Goal: Transaction & Acquisition: Purchase product/service

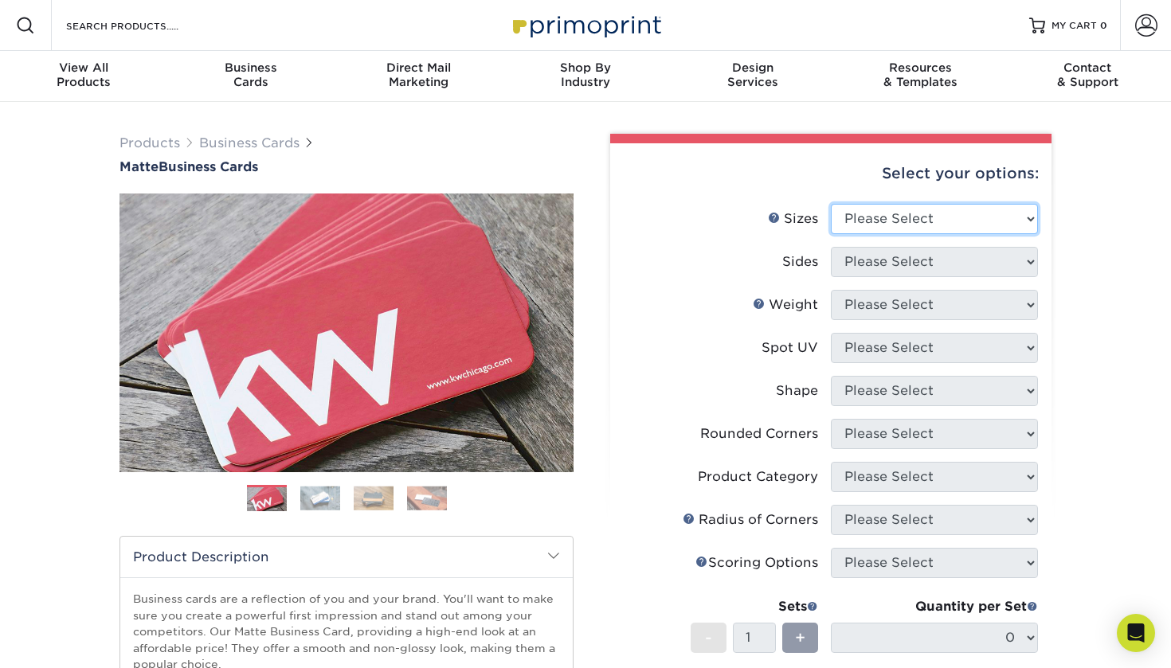
select select "2.00x3.50"
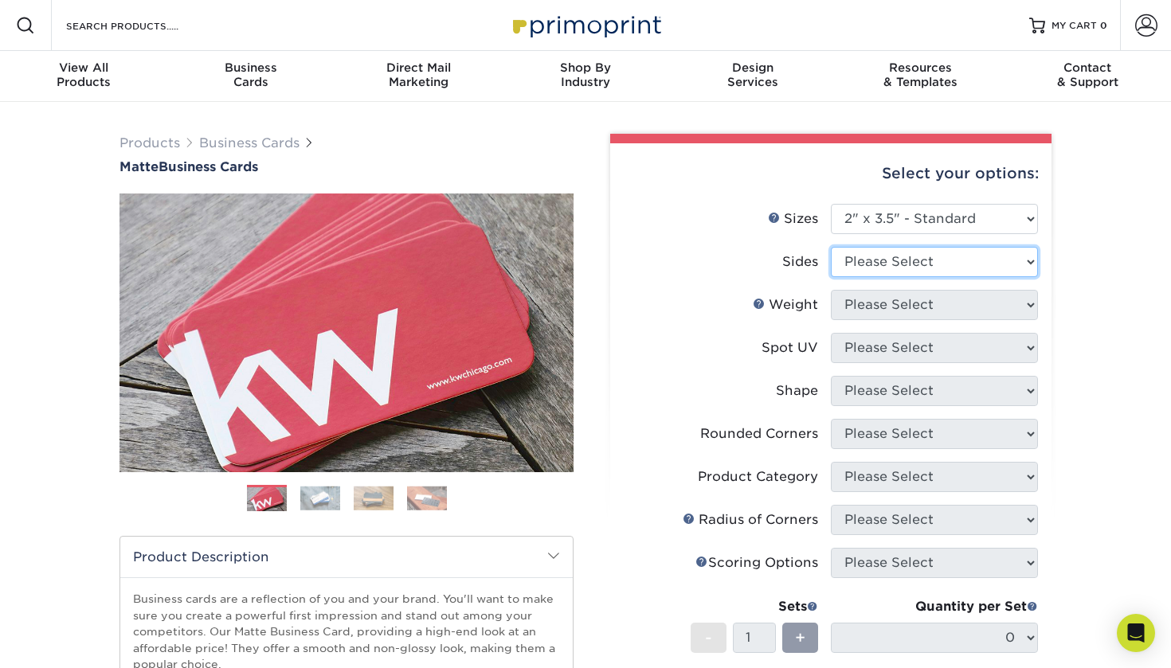
select select "32d3c223-f82c-492b-b915-ba065a00862f"
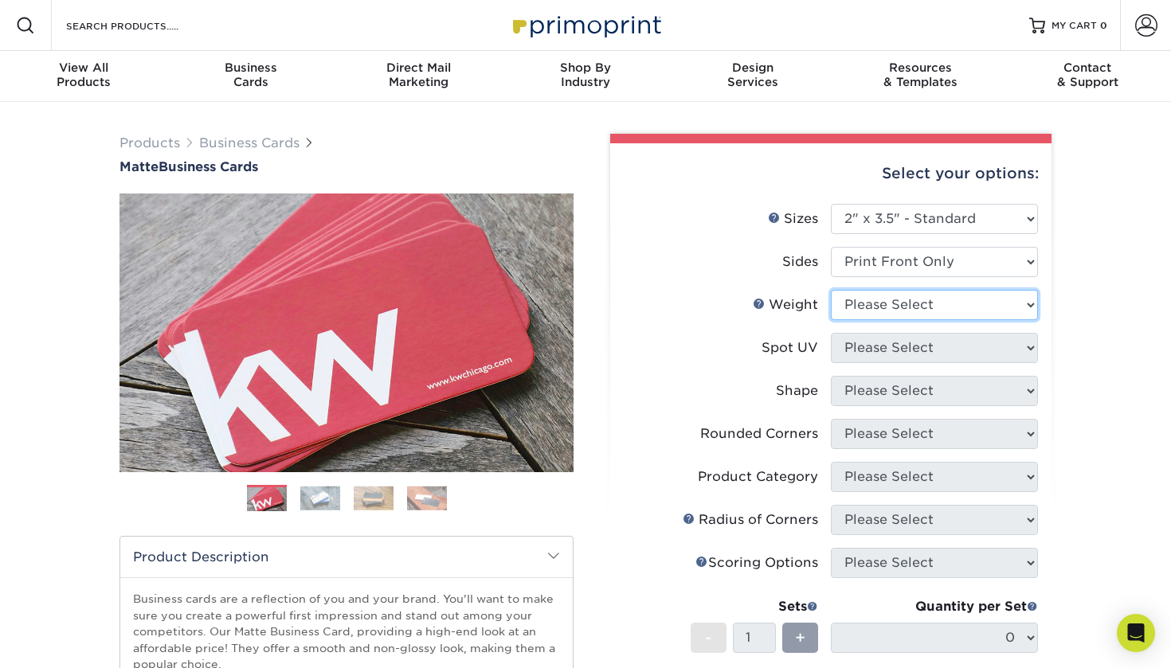
select select "16PT"
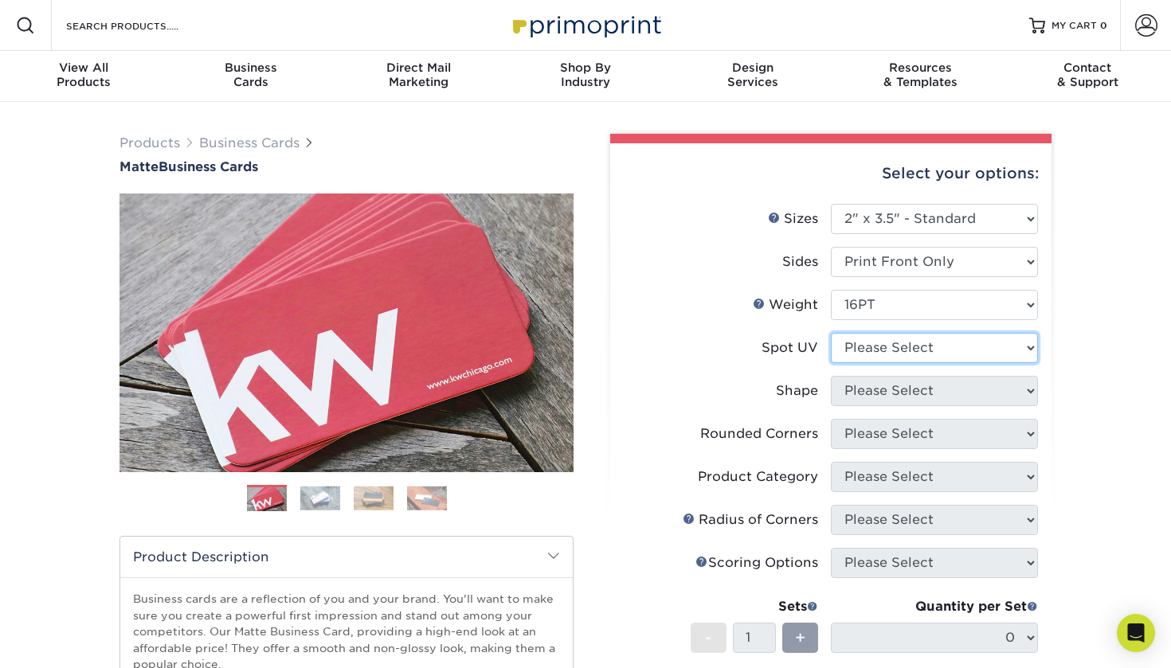
select select "1"
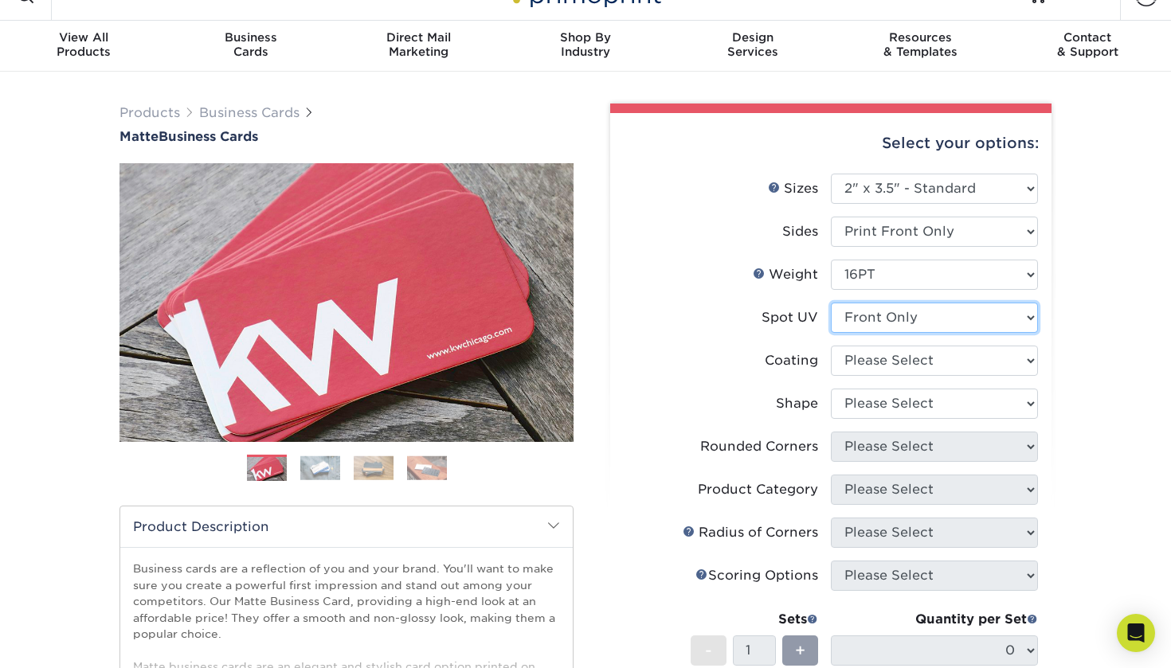
scroll to position [91, 0]
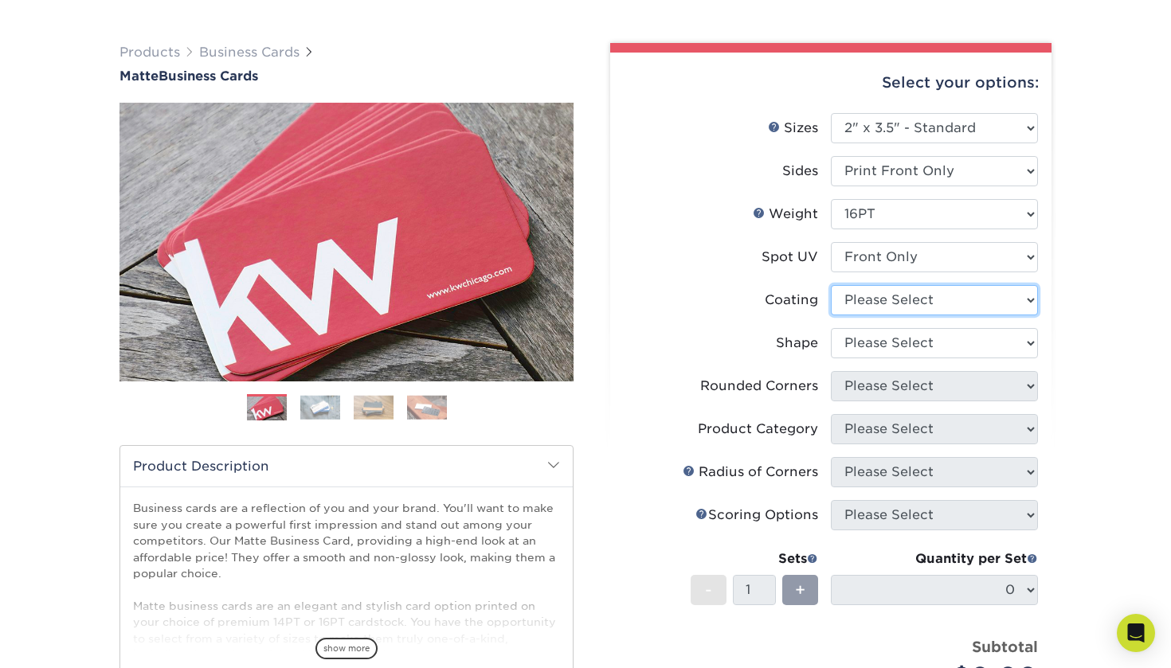
select select "121bb7b5-3b4d-429f-bd8d-bbf80e953313"
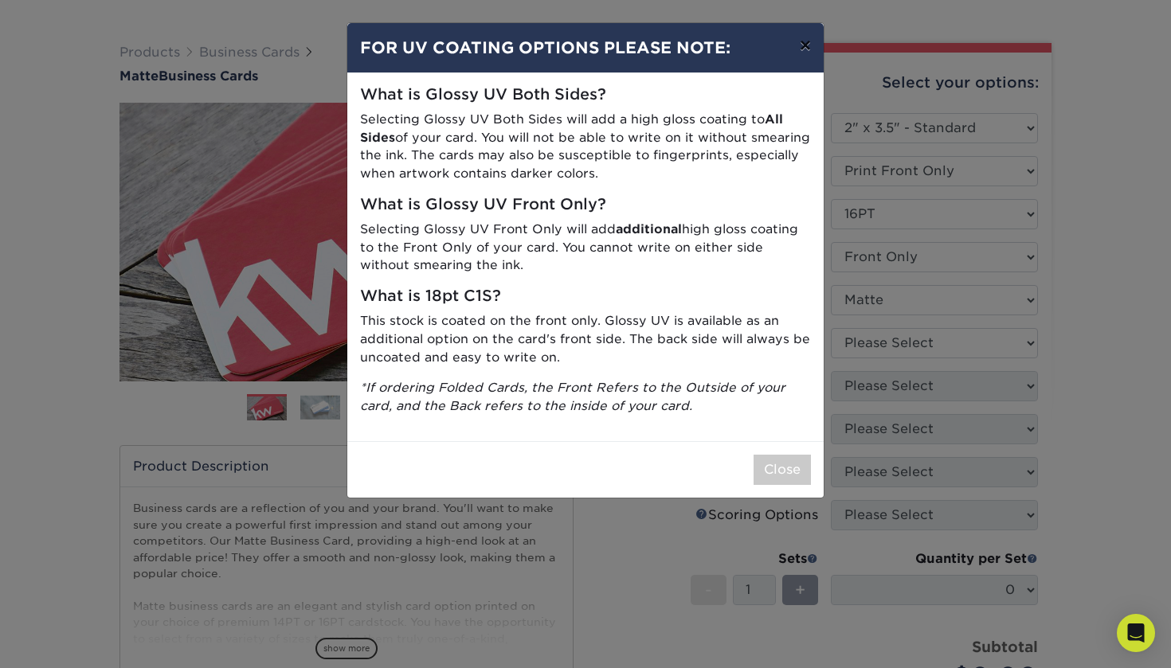
click at [806, 44] on button "×" at bounding box center [805, 45] width 37 height 45
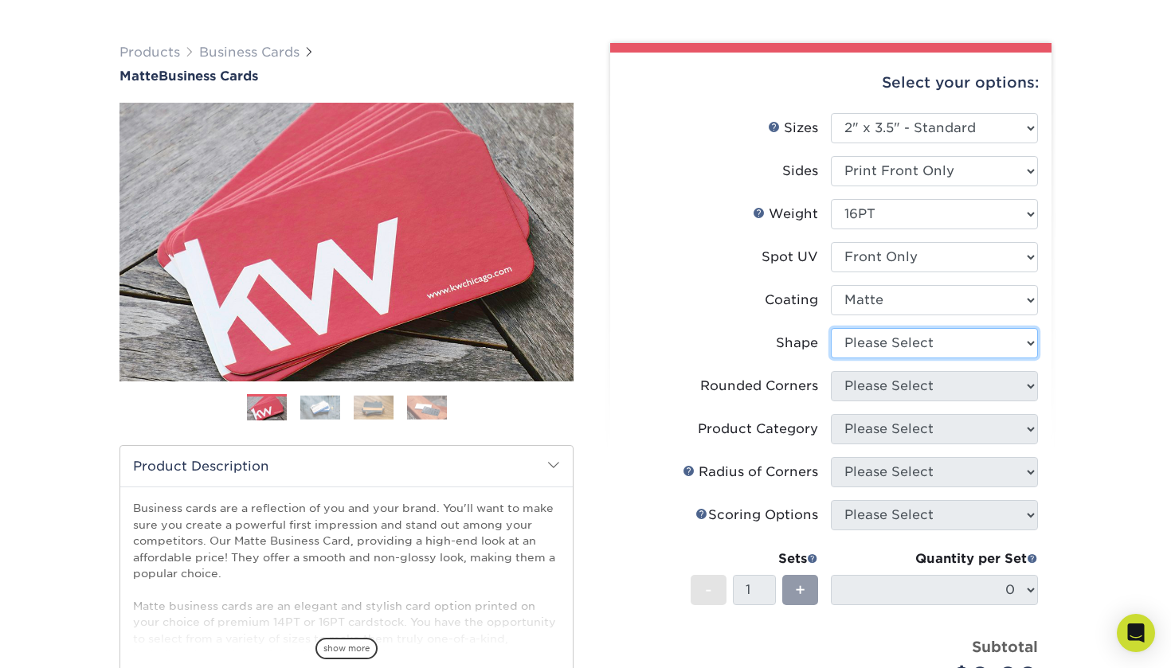
select select "standard"
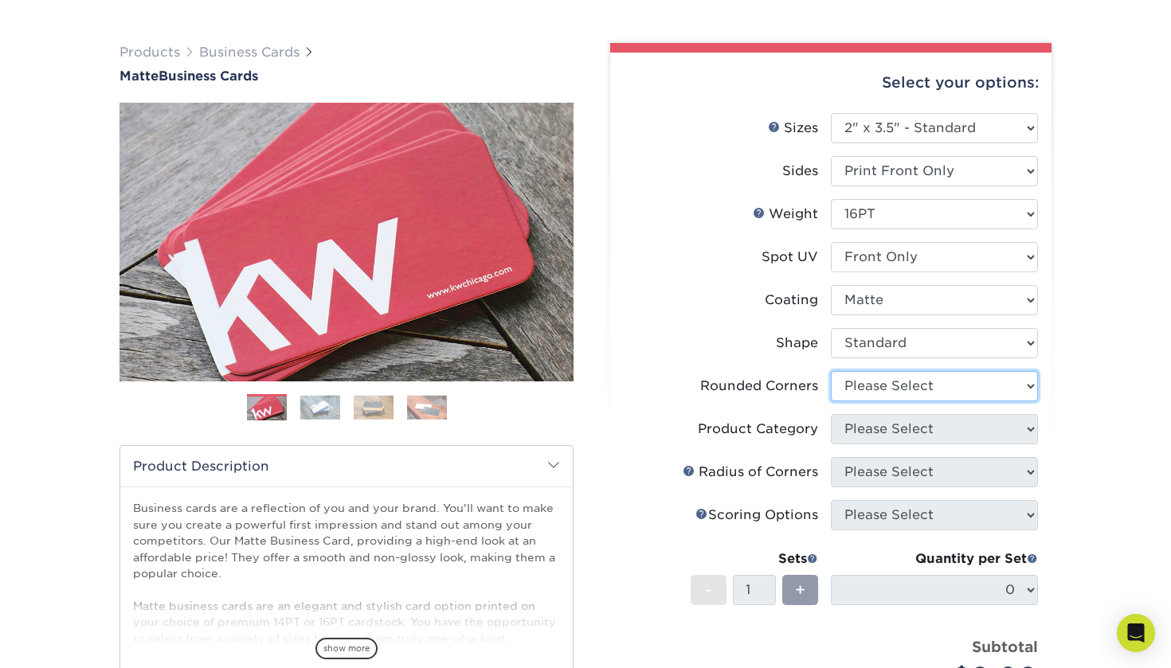
select select "7672df9e-0e0a-464d-8e1f-920c575e4da3"
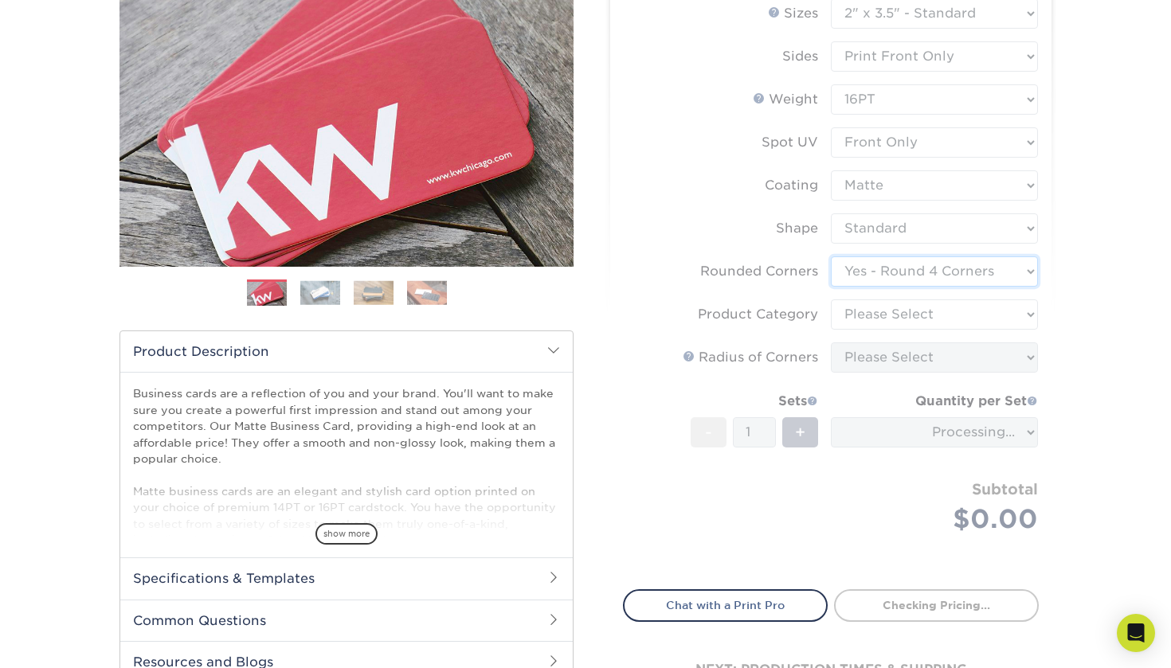
scroll to position [208, 0]
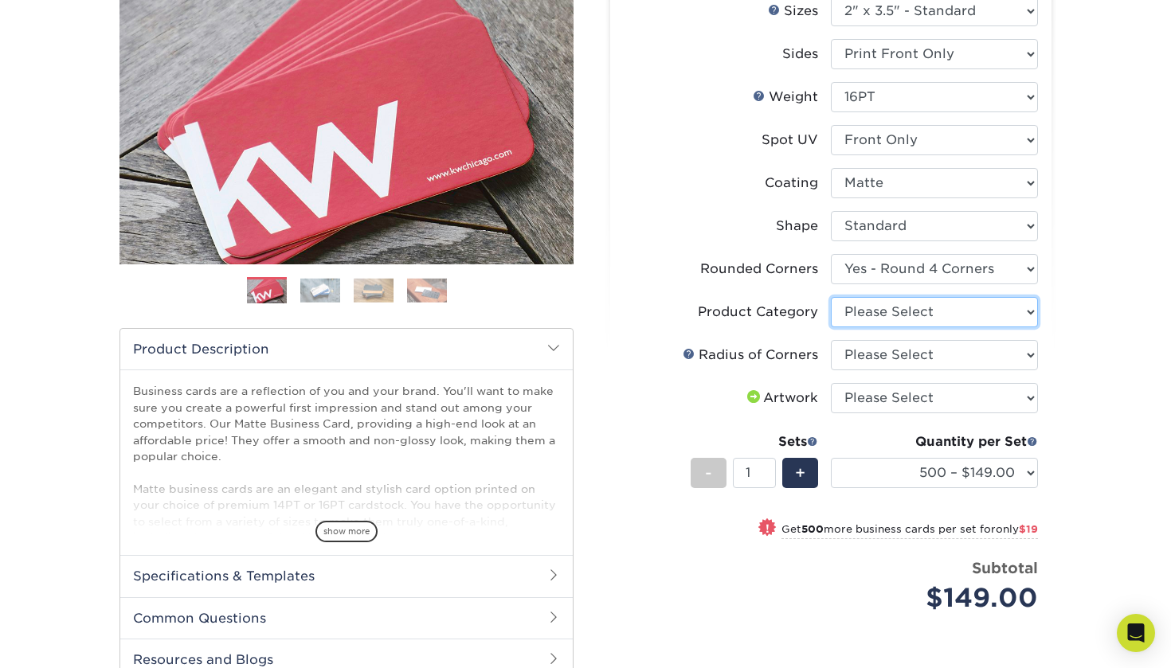
select select "3b5148f1-0588-4f88-a218-97bcfdce65c1"
select select "589680c7-ee9a-431b-9d12-d7aeb1386a97"
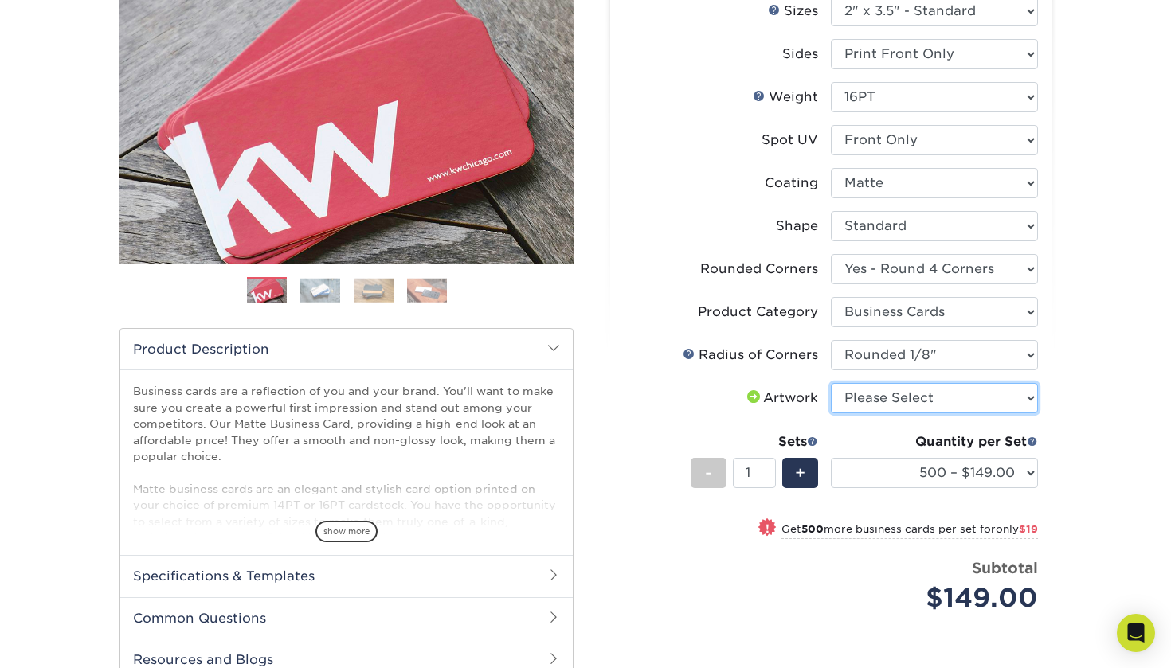
select select "design"
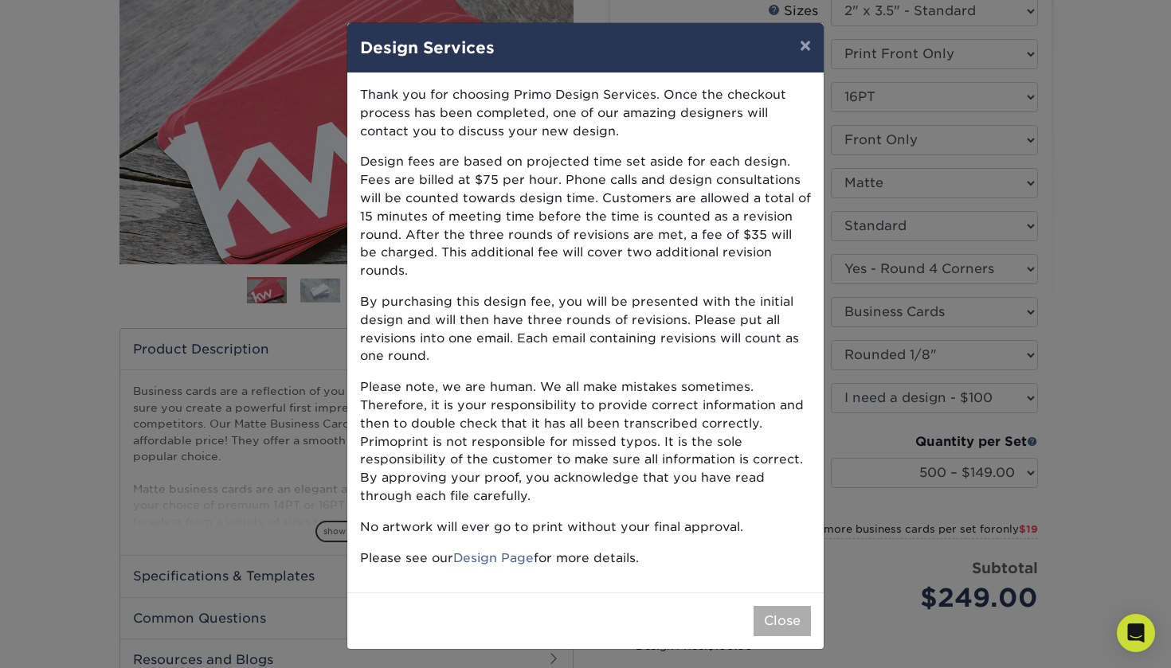
click at [770, 606] on button "Close" at bounding box center [781, 621] width 57 height 30
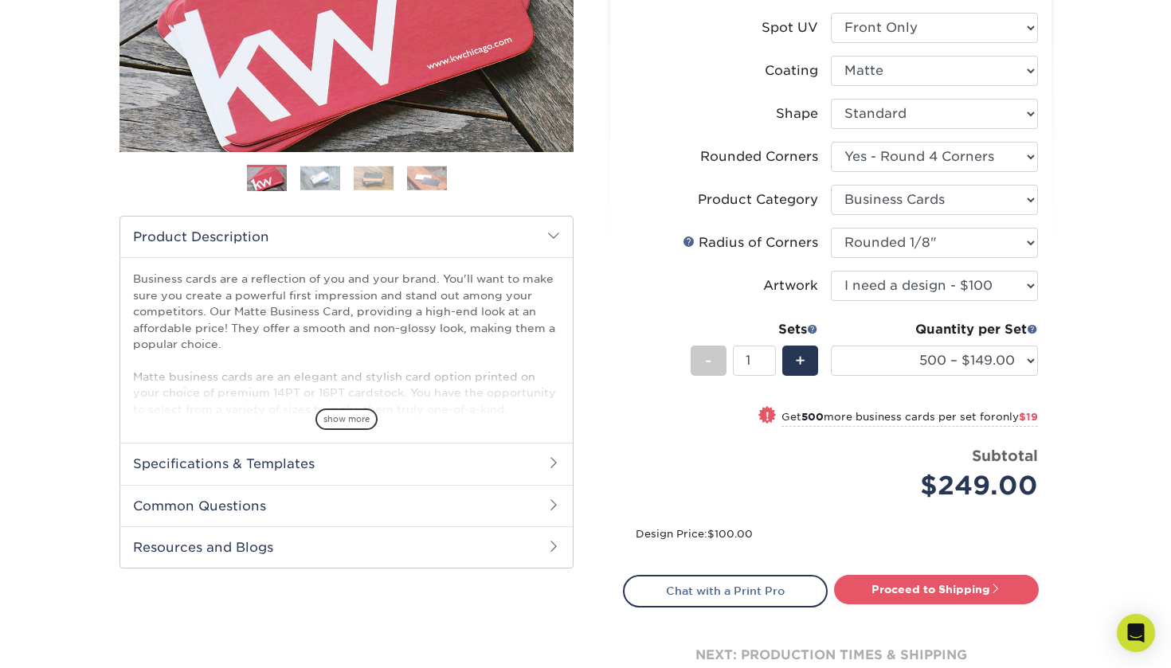
scroll to position [323, 0]
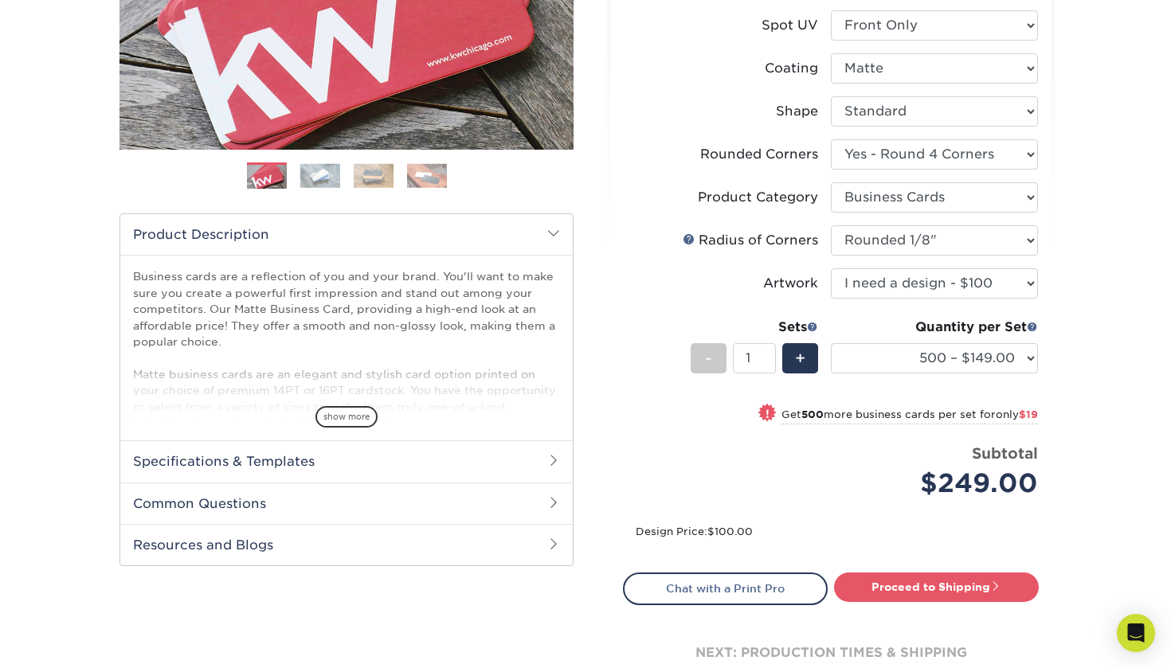
click at [550, 453] on h2 "Specifications & Templates" at bounding box center [346, 460] width 452 height 41
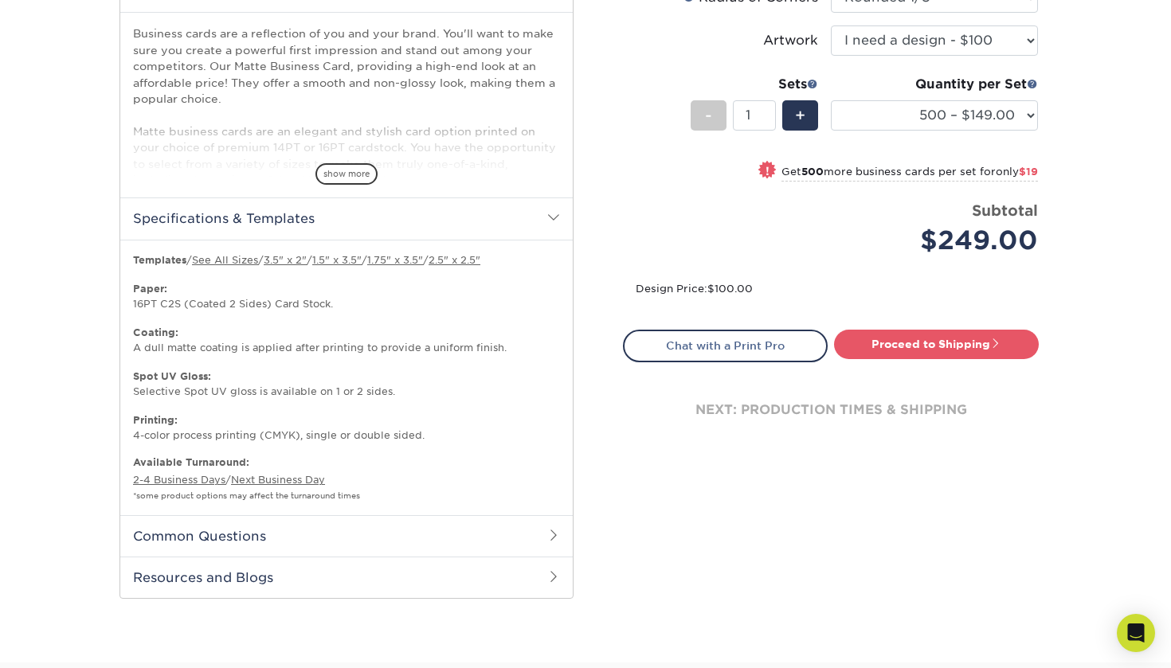
scroll to position [565, 0]
click at [762, 345] on link "Chat with a Print Pro" at bounding box center [725, 346] width 205 height 32
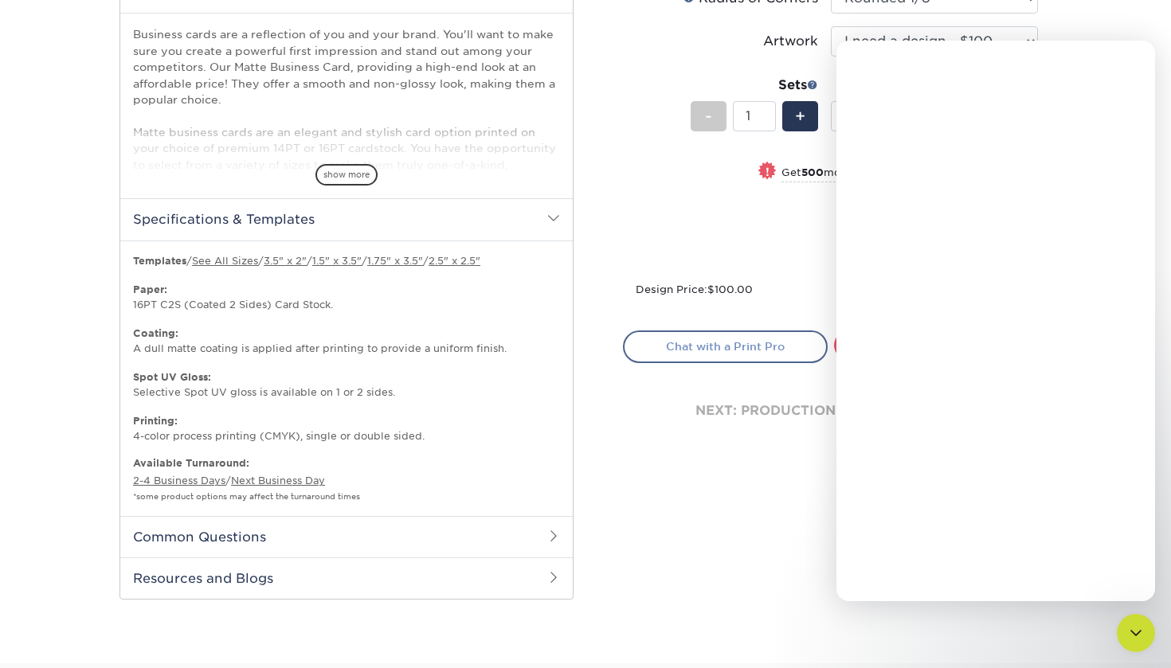
scroll to position [0, 0]
click at [1128, 59] on icon "Close" at bounding box center [1130, 61] width 9 height 9
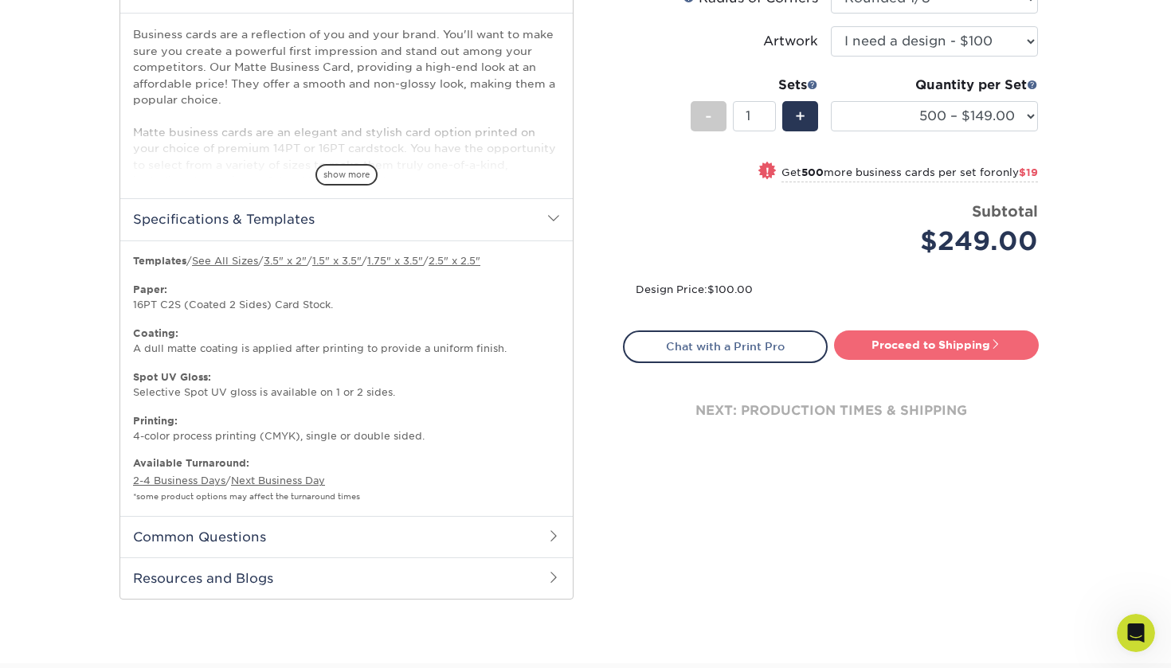
click at [944, 344] on link "Proceed to Shipping" at bounding box center [936, 344] width 205 height 29
type input "Set 1"
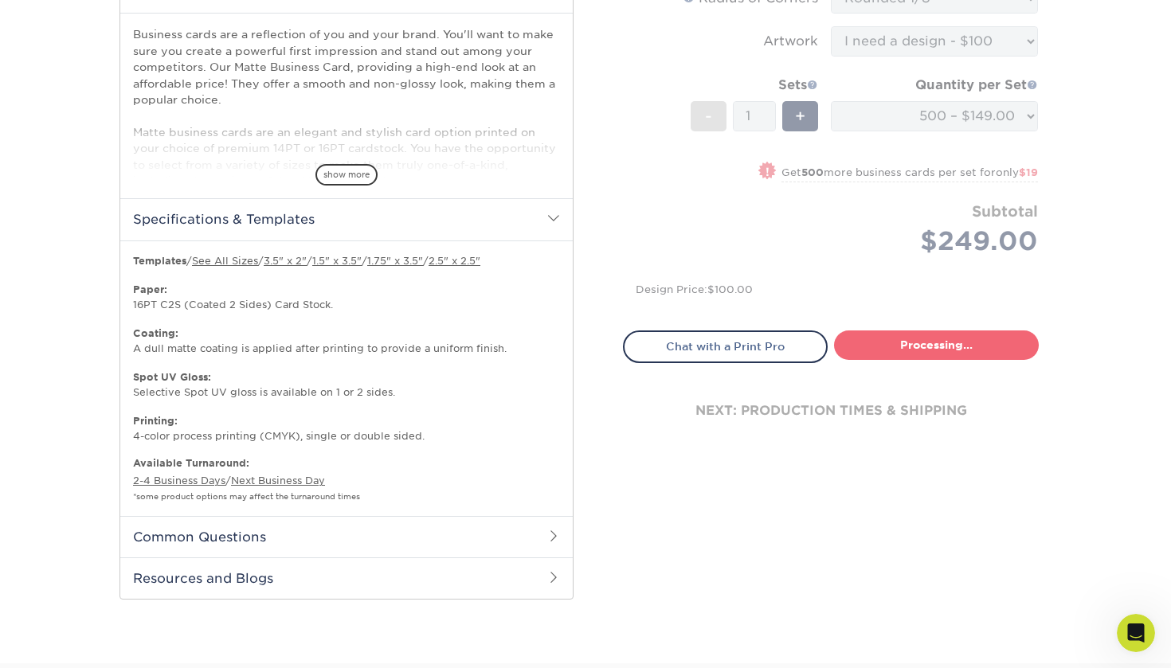
select select "a7a53814-46a2-452c-af85-800a91e80b56"
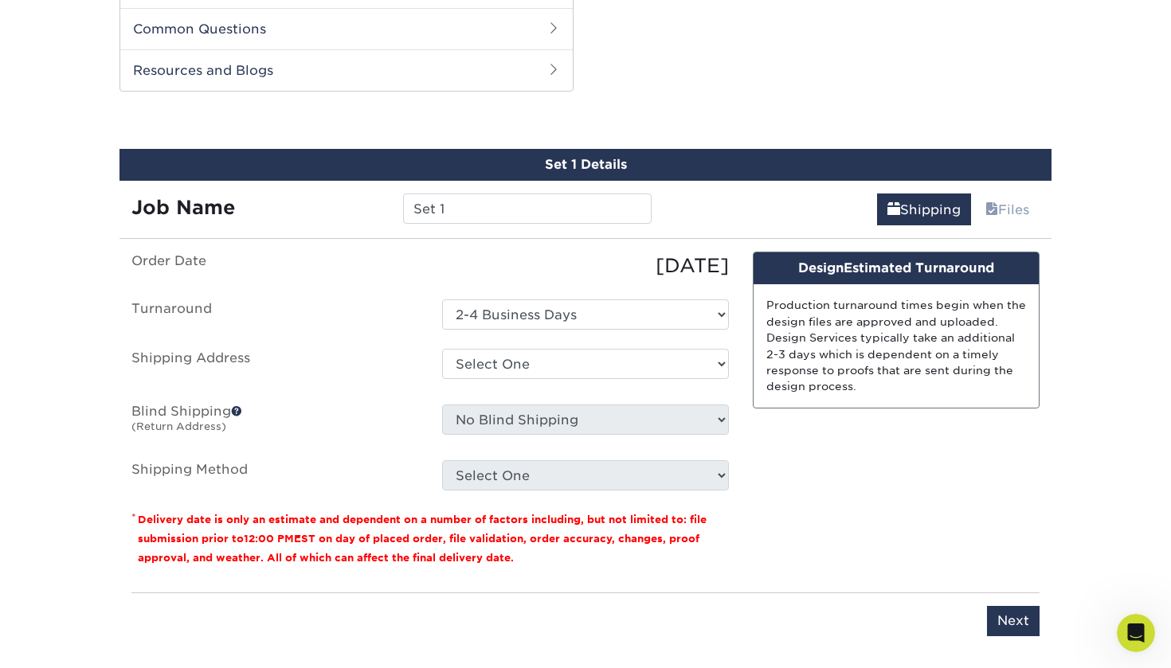
scroll to position [1081, 0]
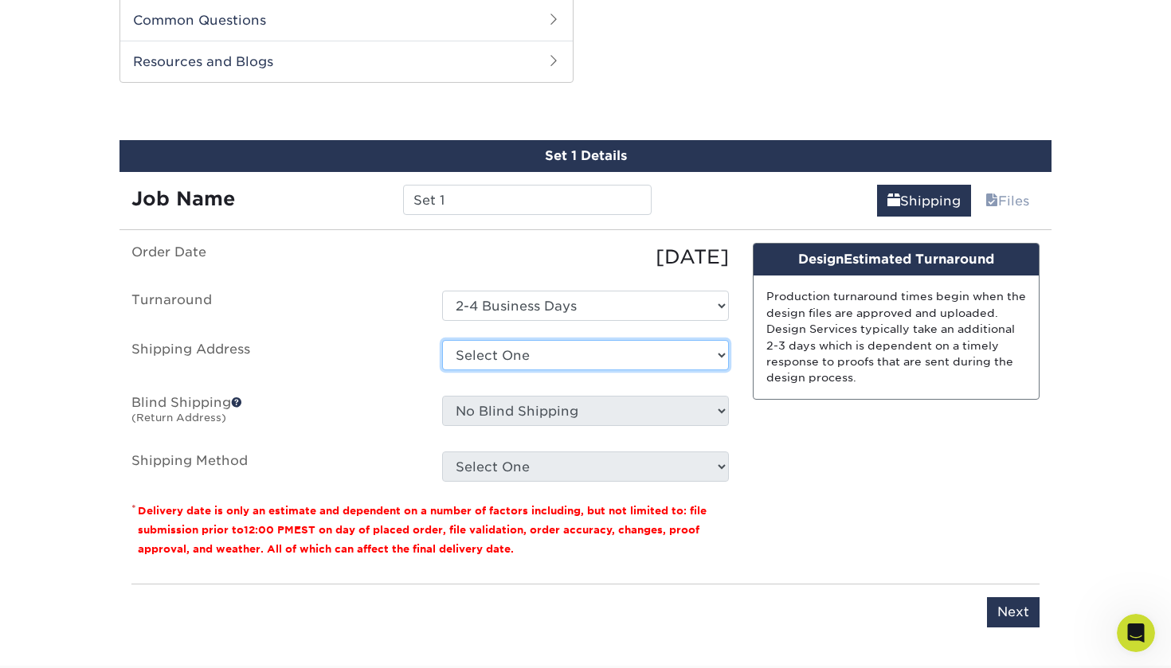
select select "newaddress"
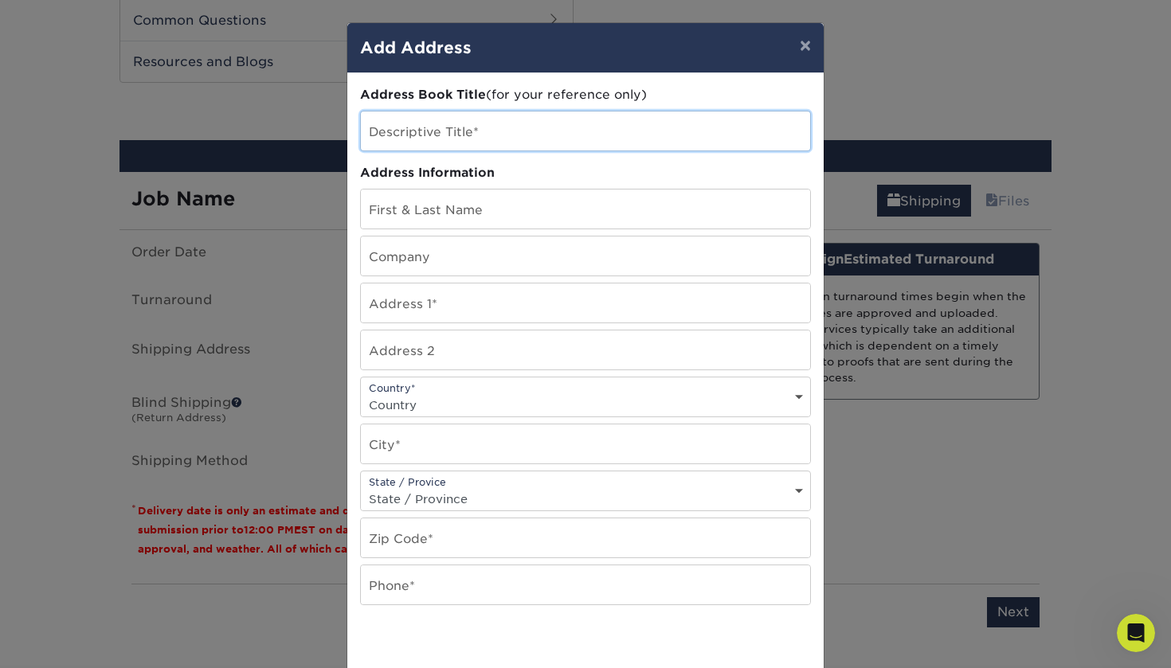
click at [497, 132] on input "text" at bounding box center [585, 130] width 449 height 39
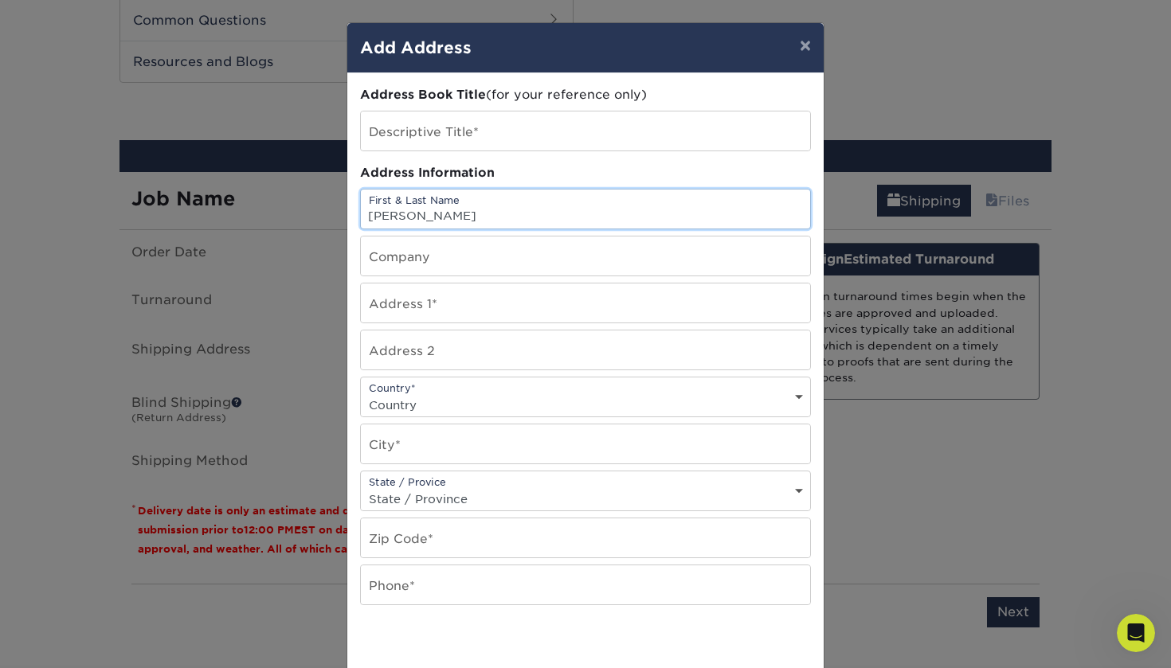
type input "[PERSON_NAME]"
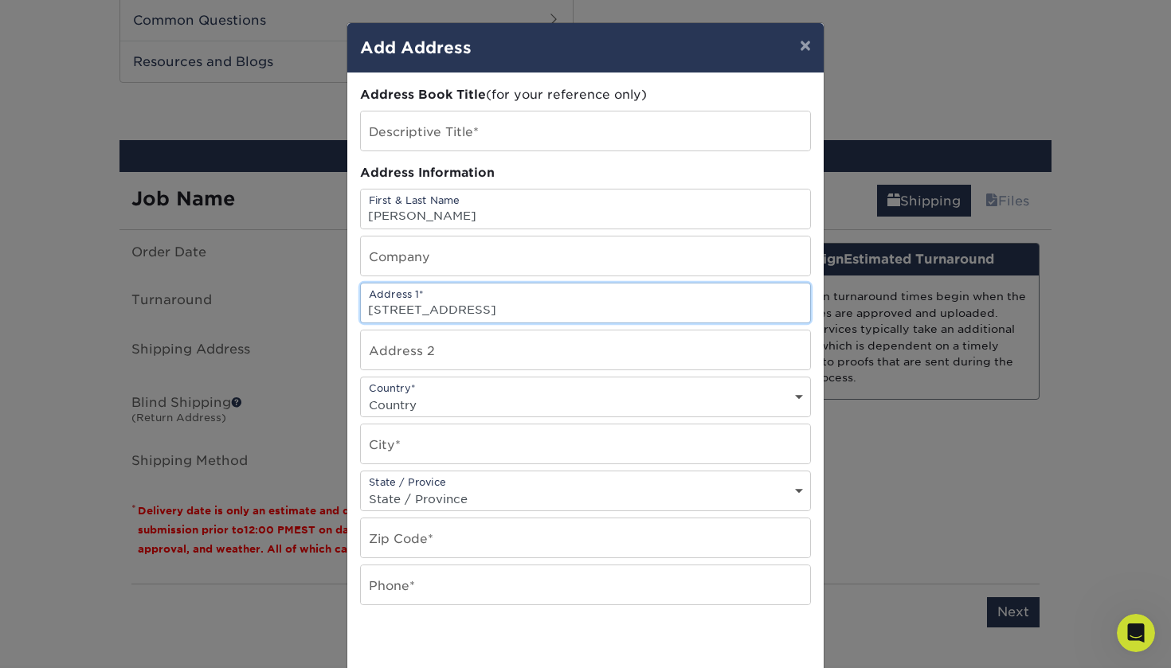
type input "[STREET_ADDRESS]"
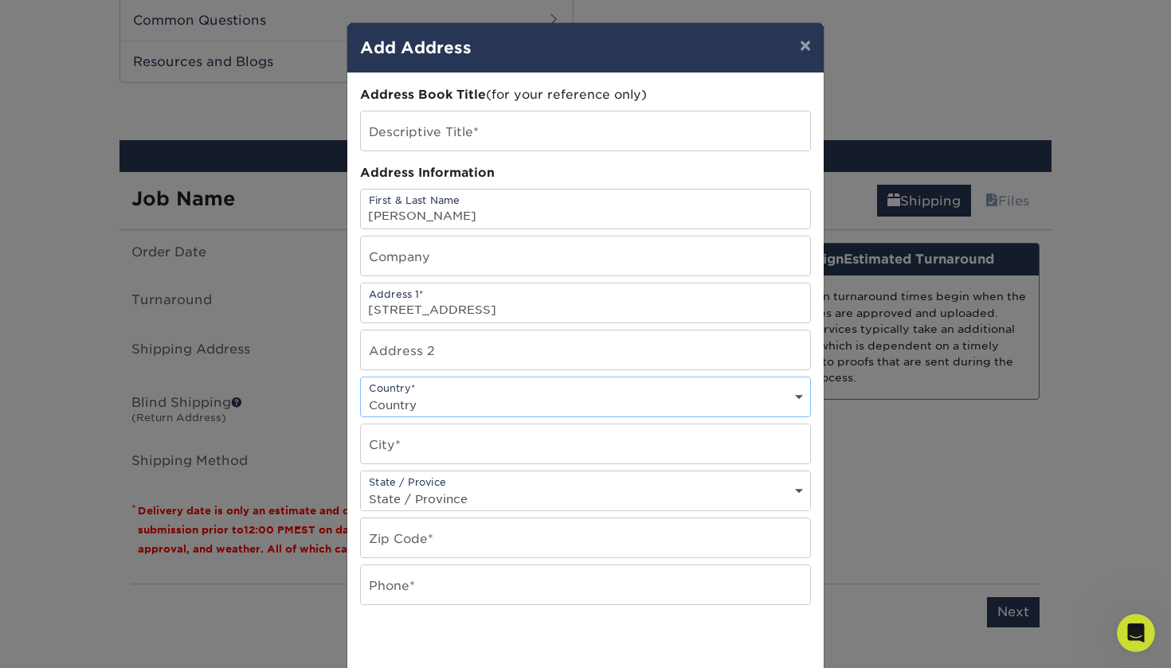
select select "US"
type input "NY"
select select "NY"
type input "10027"
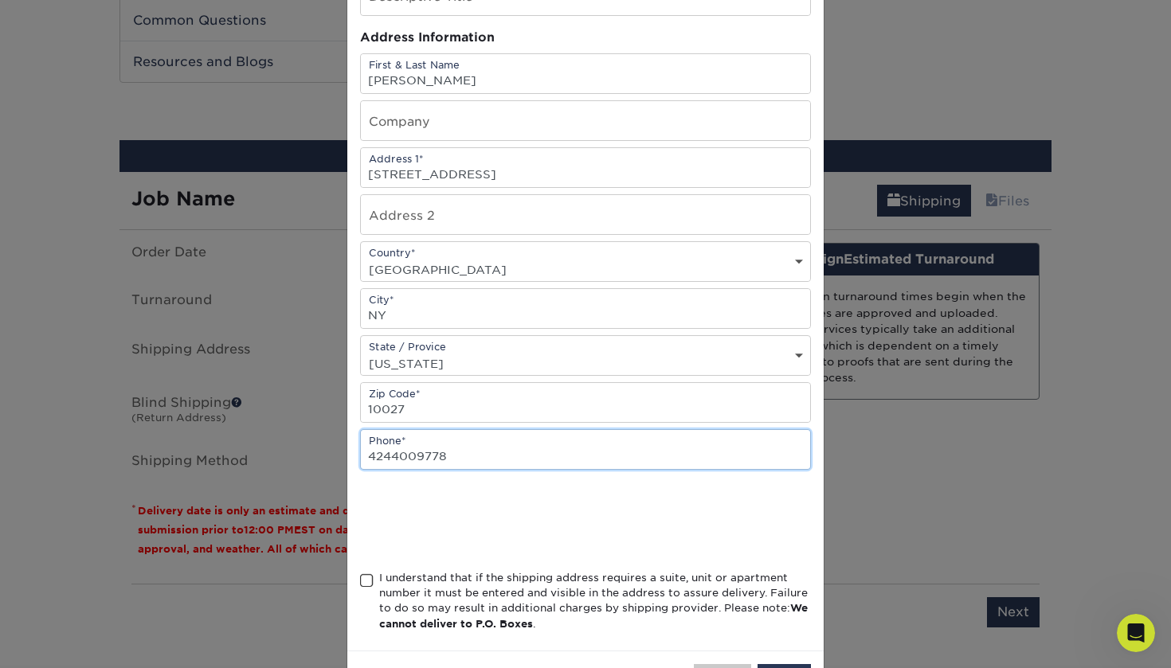
scroll to position [180, 0]
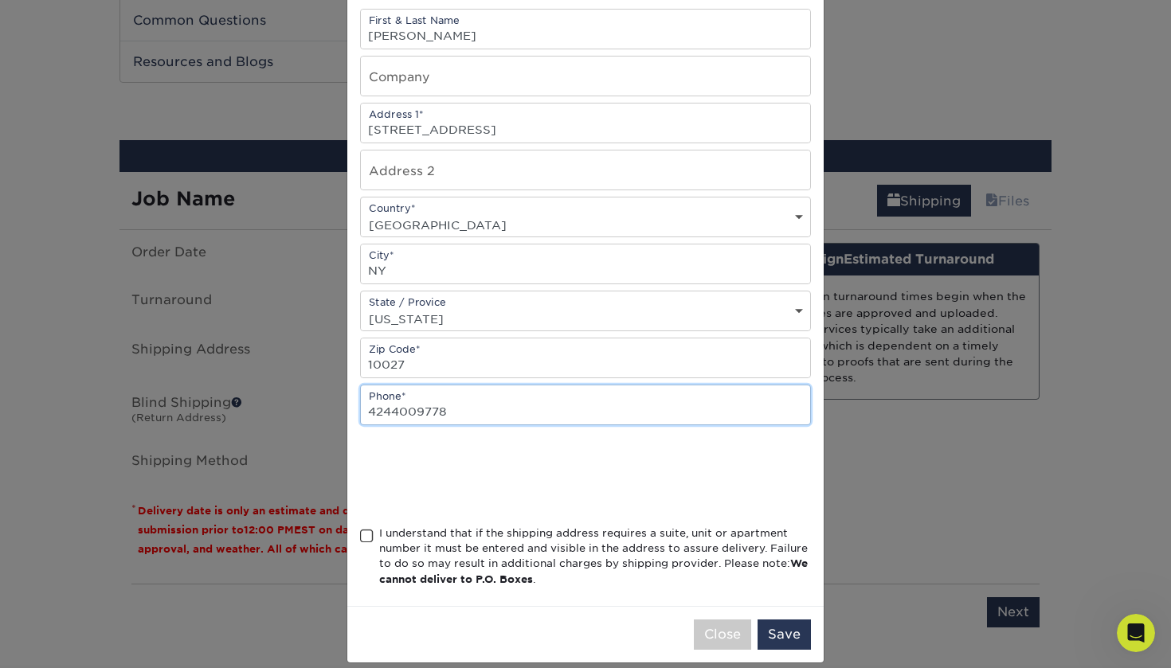
type input "4244009778"
click at [364, 539] on span at bounding box center [367, 536] width 14 height 15
click at [0, 0] on input "I understand that if the shipping address requires a suite, unit or apartment n…" at bounding box center [0, 0] width 0 height 0
click at [780, 636] on button "Save" at bounding box center [783, 635] width 53 height 30
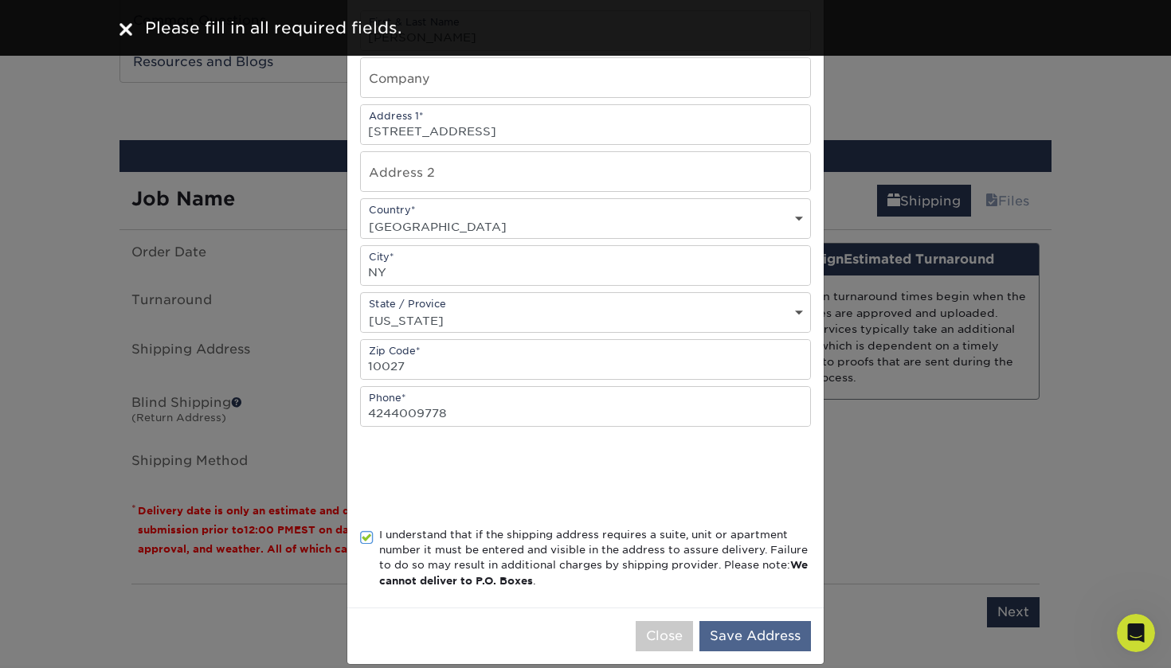
click at [781, 635] on button "Save Address" at bounding box center [754, 636] width 111 height 30
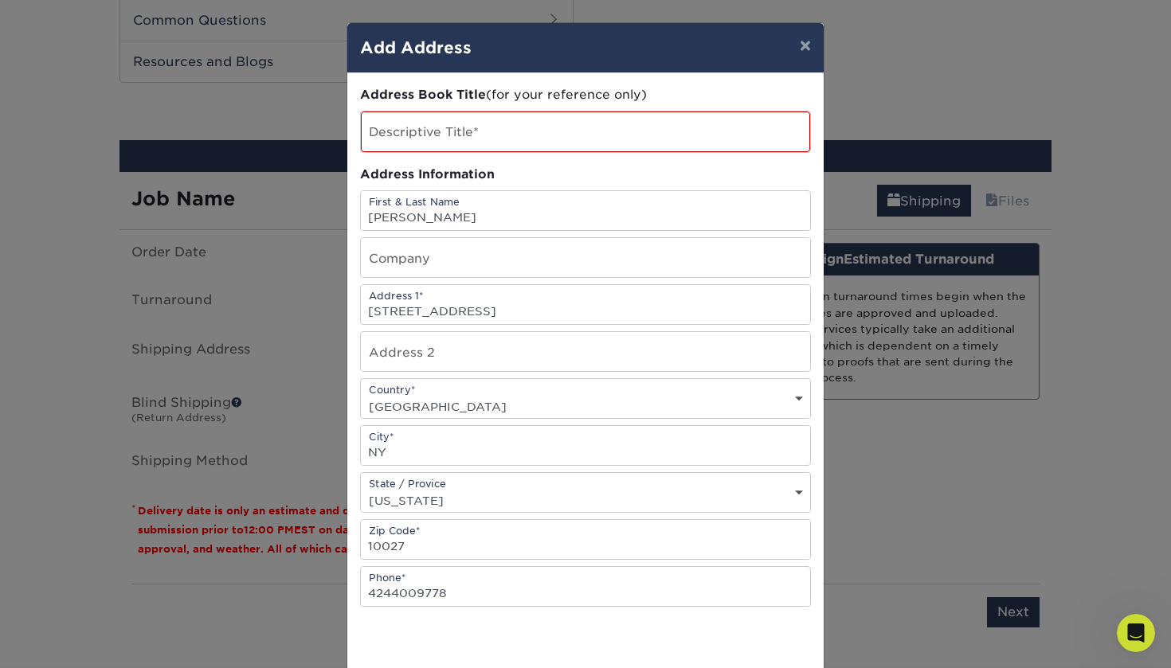
scroll to position [0, 0]
click at [491, 132] on input "text" at bounding box center [585, 131] width 449 height 41
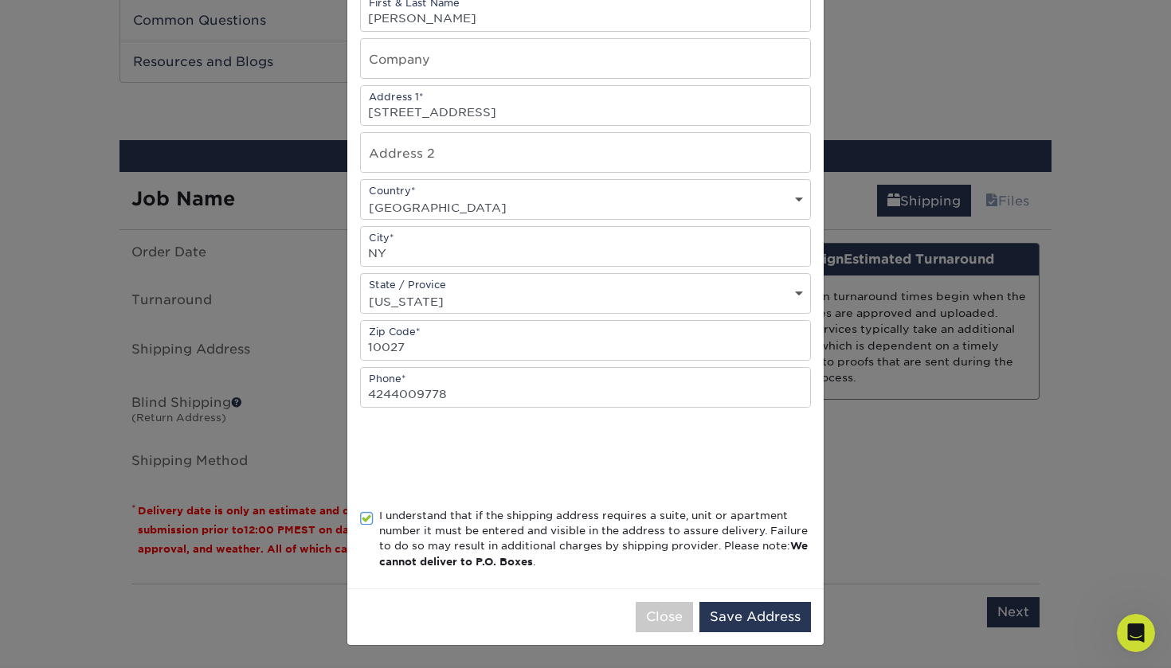
scroll to position [203, 0]
type input "Student Card"
click at [740, 616] on button "Save Address" at bounding box center [754, 617] width 111 height 30
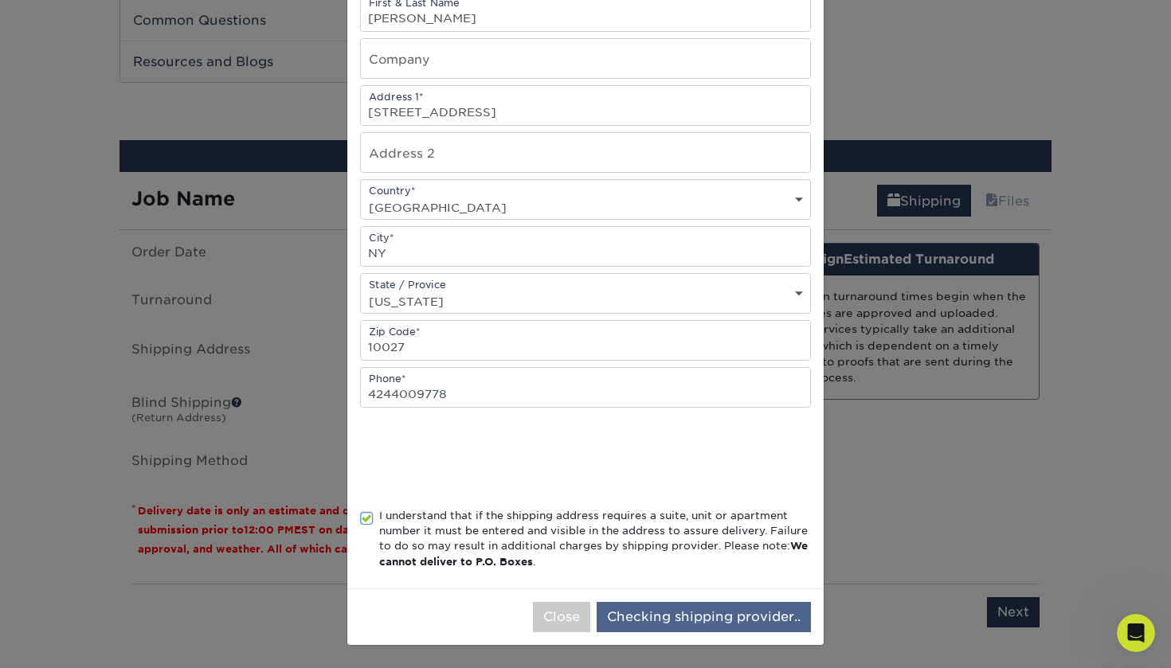
scroll to position [0, 0]
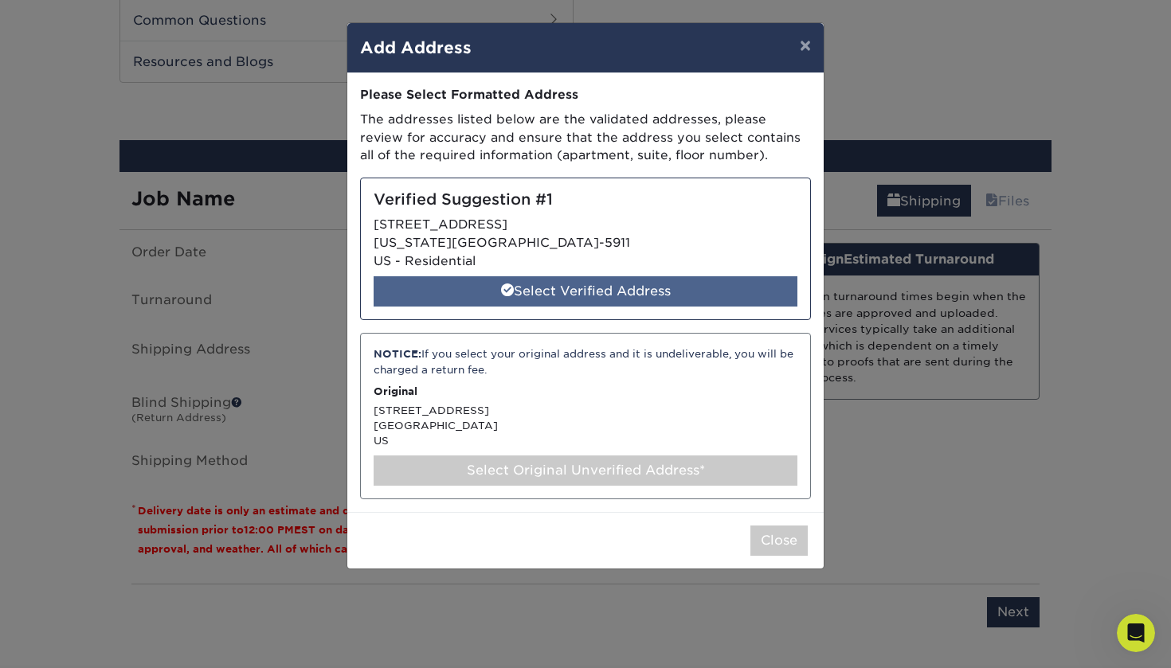
click at [665, 287] on div "Select Verified Address" at bounding box center [585, 291] width 424 height 30
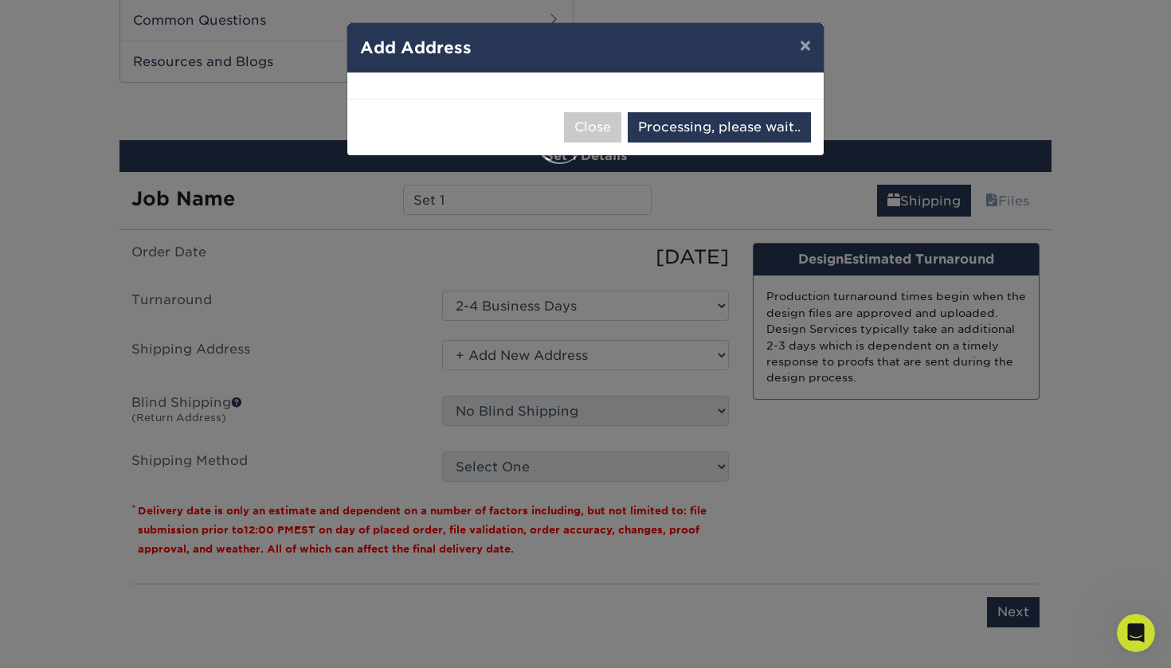
select select "286772"
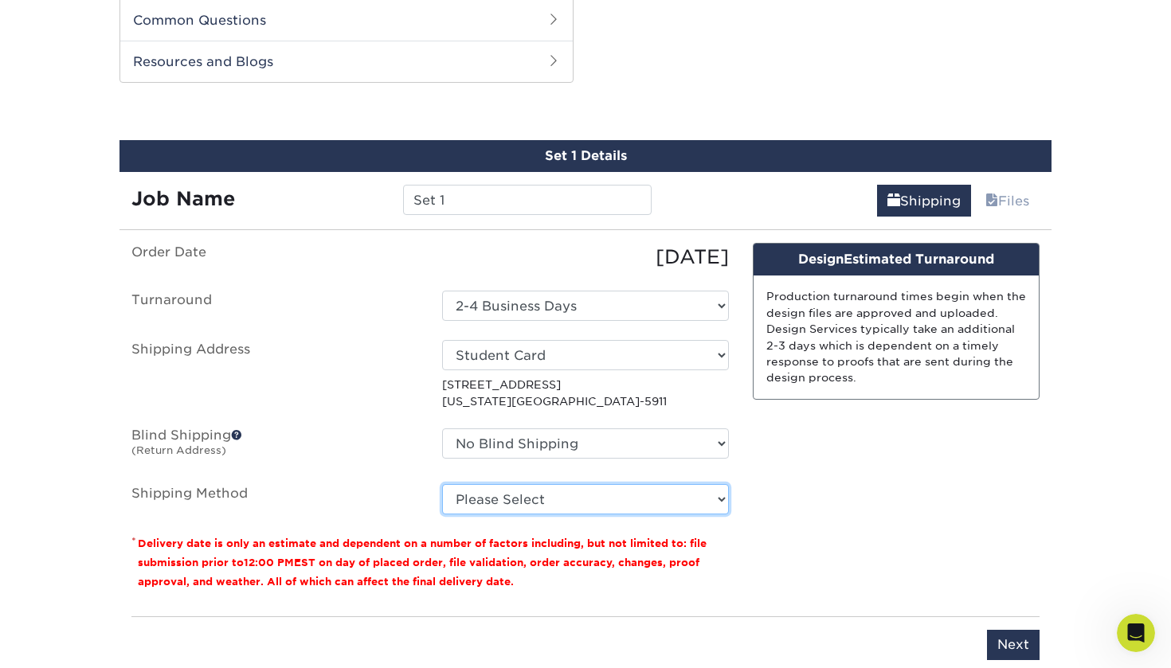
select select "03"
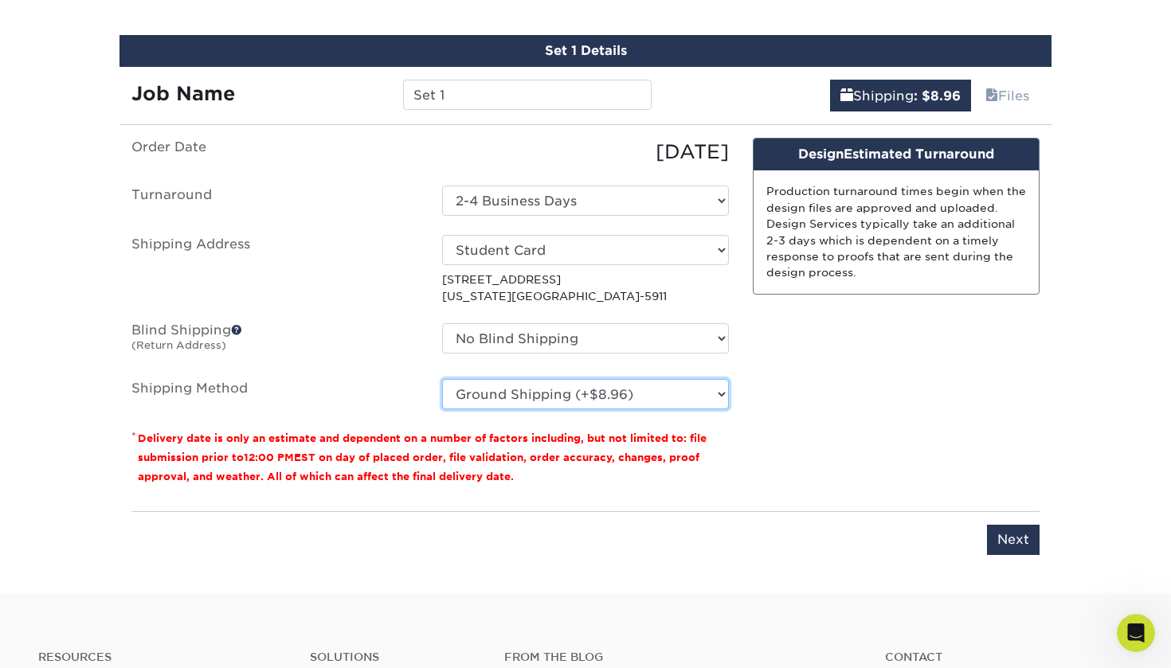
scroll to position [1191, 0]
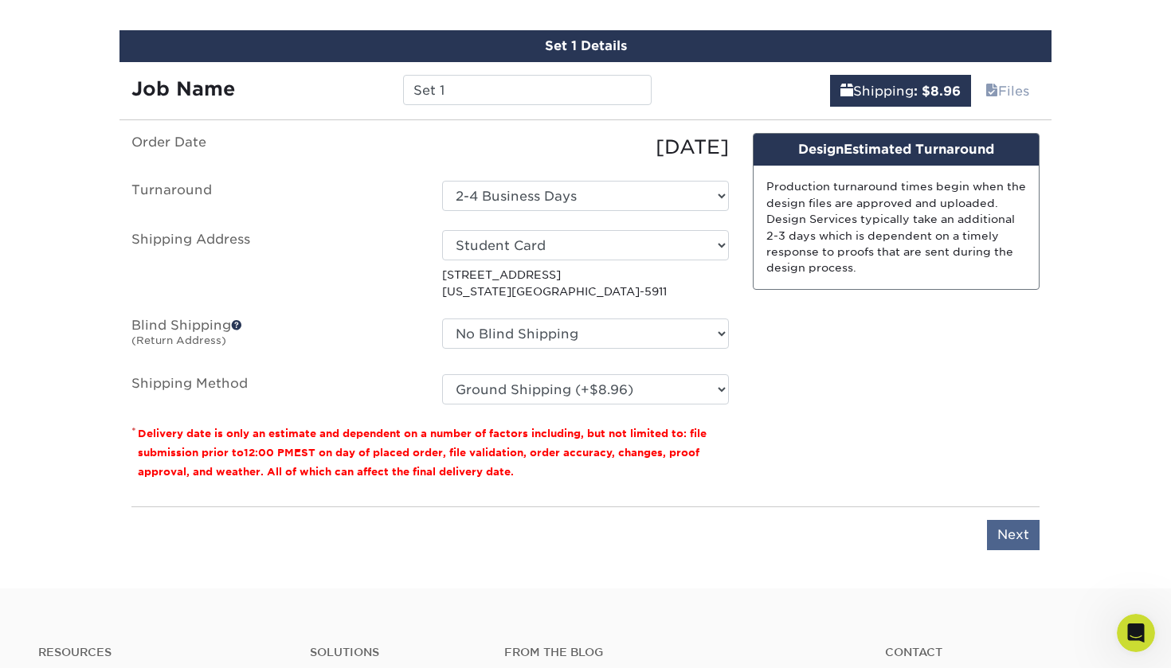
click at [1008, 531] on input "Next" at bounding box center [1013, 535] width 53 height 30
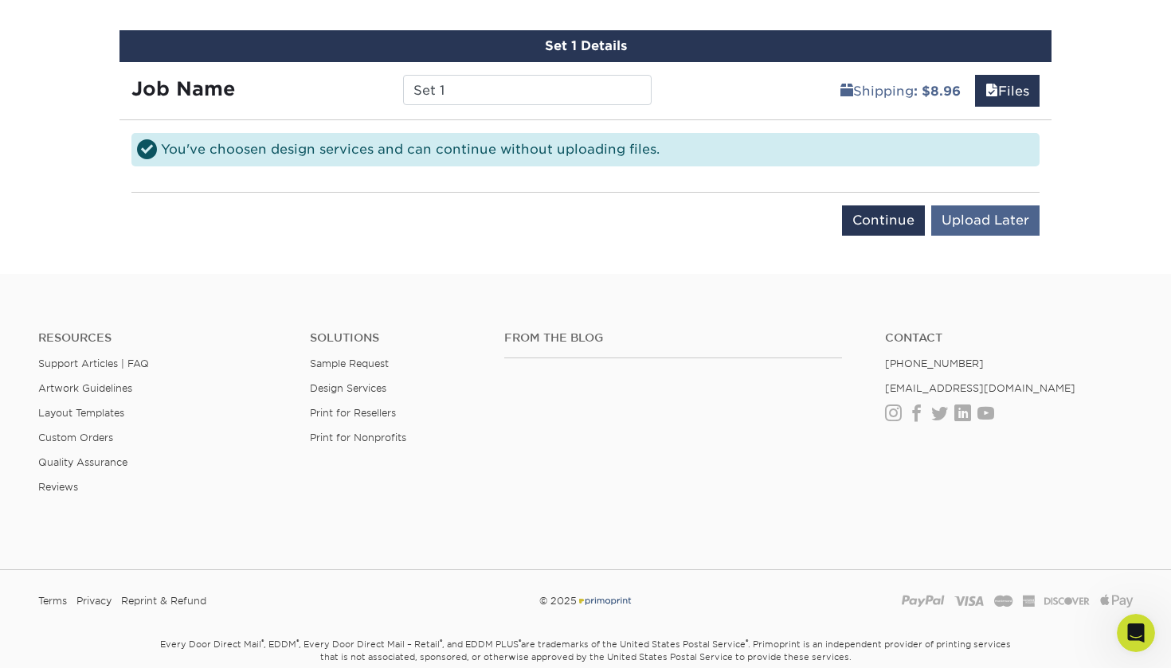
click at [997, 216] on input "Upload Later" at bounding box center [985, 220] width 108 height 30
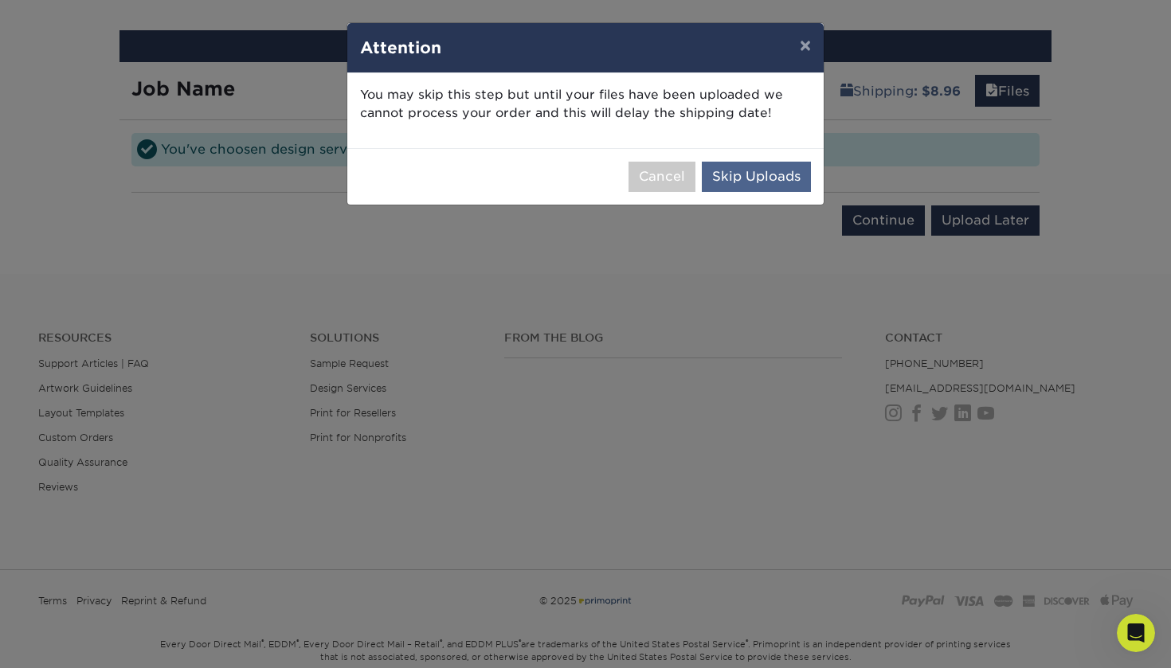
click at [784, 173] on button "Skip Uploads" at bounding box center [756, 177] width 109 height 30
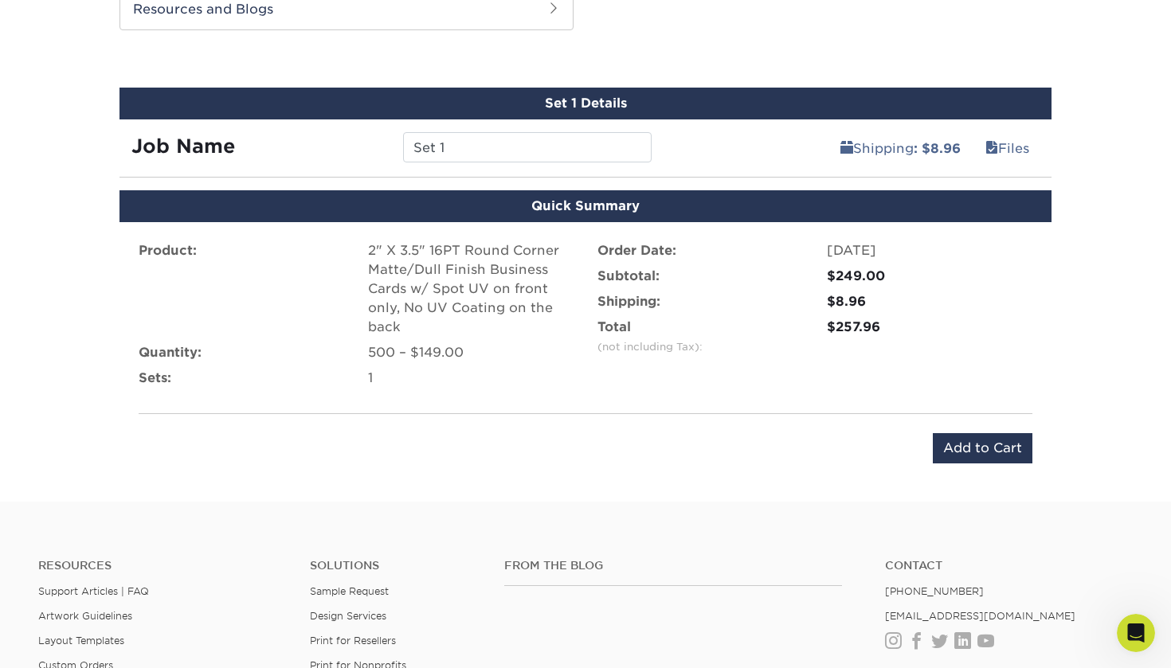
scroll to position [1129, 0]
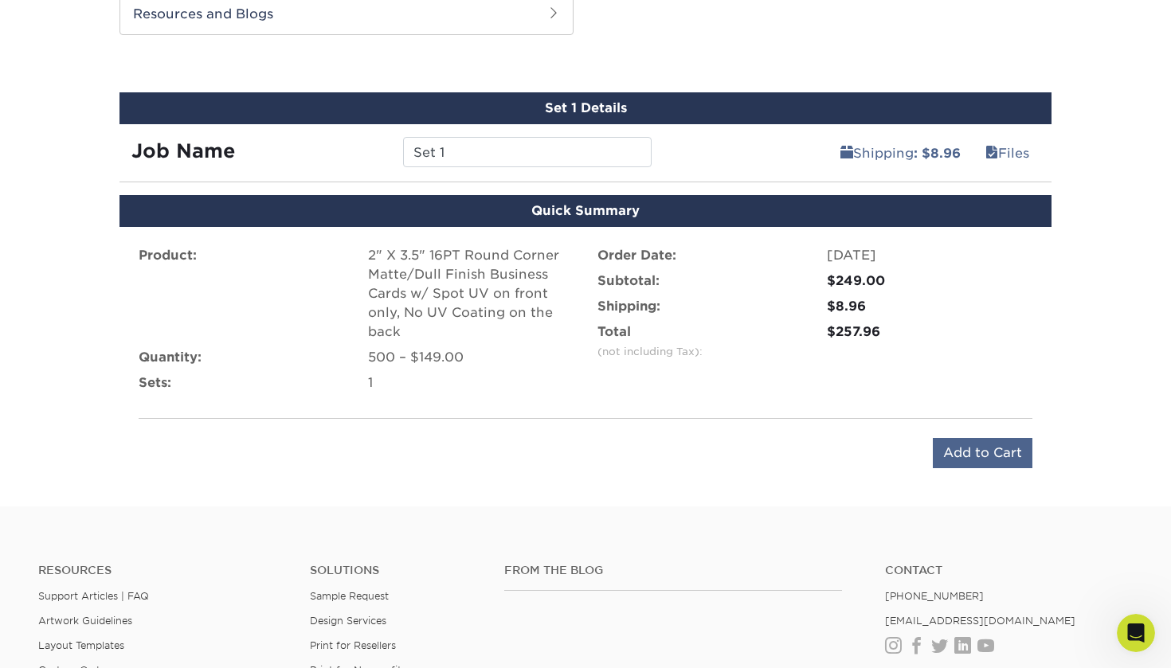
click at [1003, 449] on input "Add to Cart" at bounding box center [982, 453] width 100 height 30
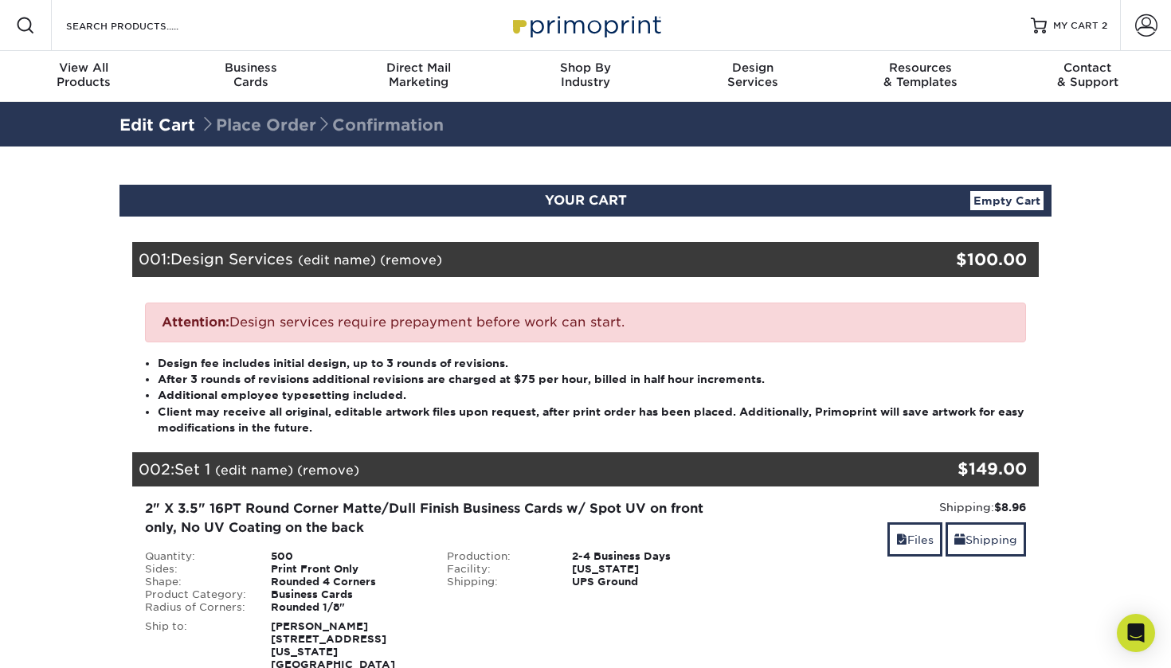
click at [435, 9] on div "Resources Menu Search Products Account SIGN IN CREATE AN ACCOUNT forgot passwor…" at bounding box center [585, 25] width 1171 height 51
